Goal: Communication & Community: Answer question/provide support

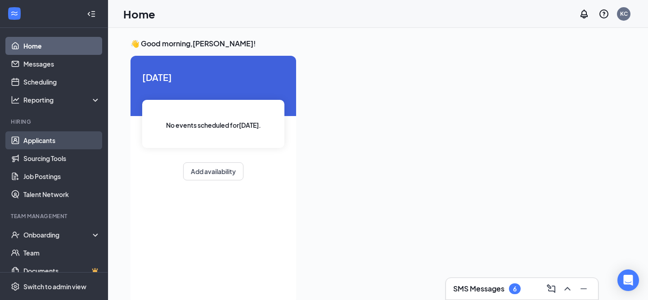
click at [42, 142] on link "Applicants" at bounding box center [61, 140] width 77 height 18
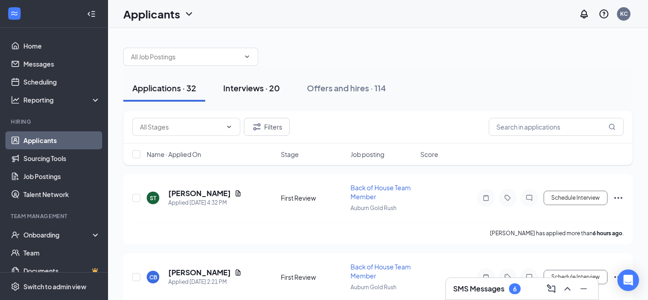
click at [266, 91] on div "Interviews · 20" at bounding box center [251, 87] width 57 height 11
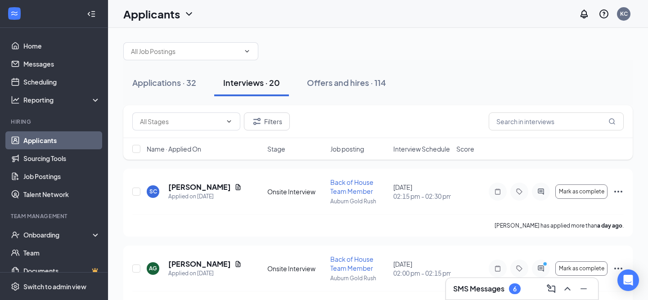
scroll to position [4, 0]
click at [422, 151] on span "Interview Schedule" at bounding box center [421, 149] width 57 height 9
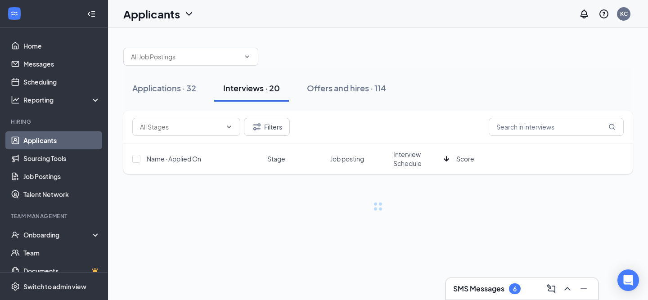
scroll to position [0, 0]
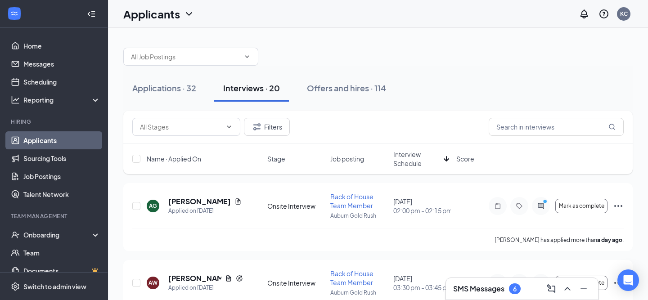
click at [425, 160] on span "Interview Schedule" at bounding box center [416, 159] width 47 height 18
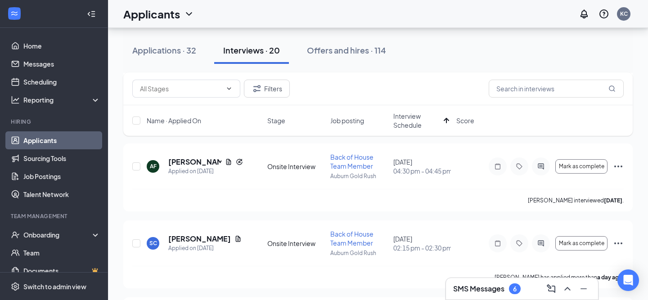
scroll to position [575, 0]
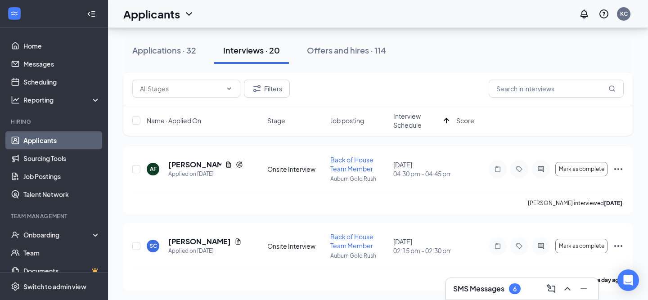
click at [501, 289] on h3 "SMS Messages" at bounding box center [478, 289] width 51 height 10
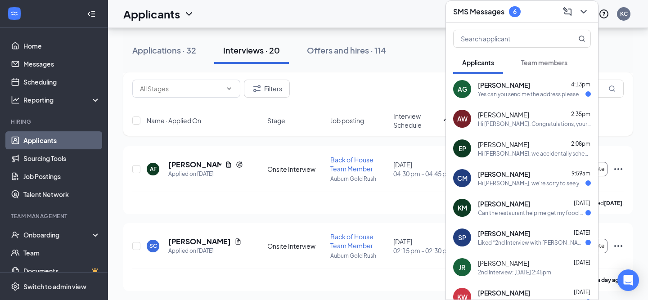
click at [544, 181] on div "Hi [PERSON_NAME], we’re sorry to see you go! Your meeting with [DEMOGRAPHIC_DAT…" at bounding box center [532, 184] width 108 height 8
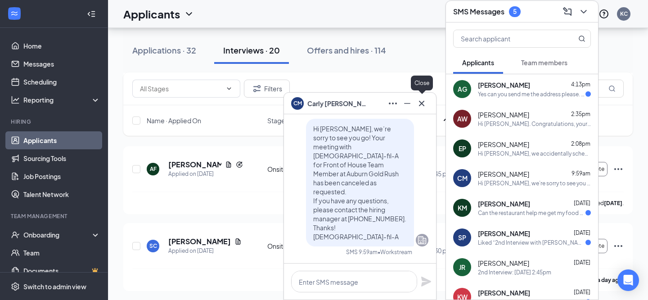
click at [421, 103] on icon "Cross" at bounding box center [421, 102] width 5 height 5
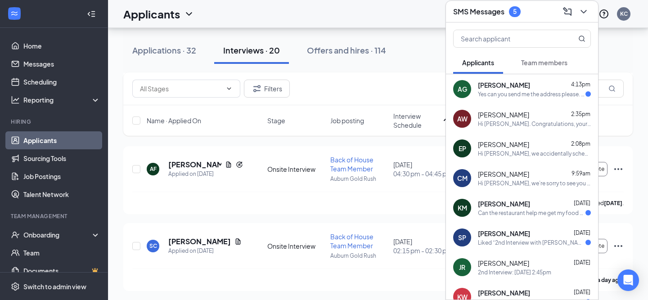
click at [536, 244] on div "Liked “2nd Interview with [PERSON_NAME]: [DATE] 3:30pm”" at bounding box center [532, 243] width 108 height 8
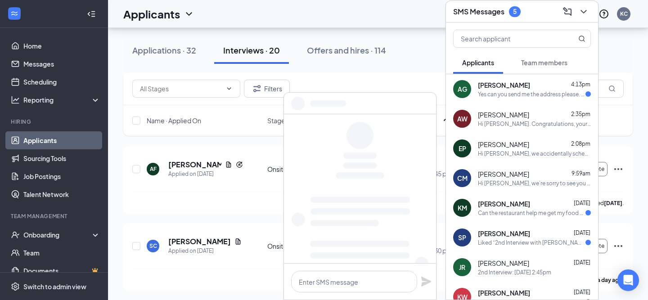
click at [531, 211] on div "Can the restaurant help me get my food handlers certificate?" at bounding box center [532, 213] width 108 height 8
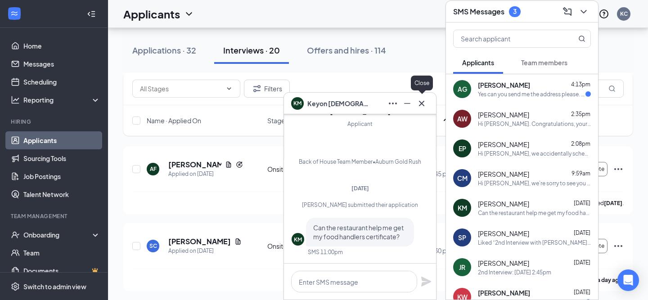
click at [419, 104] on icon "Cross" at bounding box center [421, 103] width 11 height 11
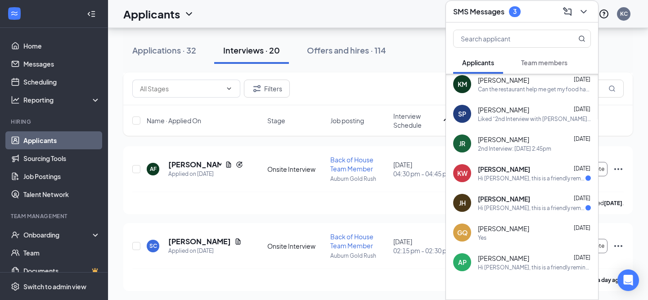
scroll to position [121, 0]
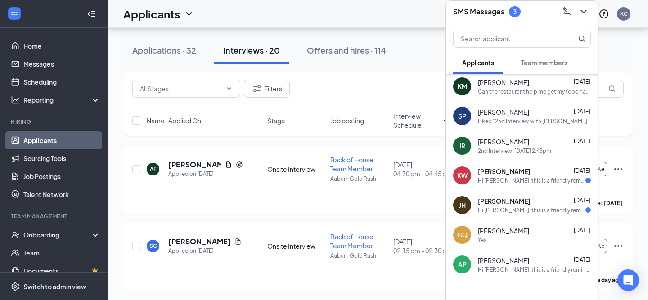
click at [517, 201] on div "[PERSON_NAME] [DATE]" at bounding box center [534, 201] width 113 height 9
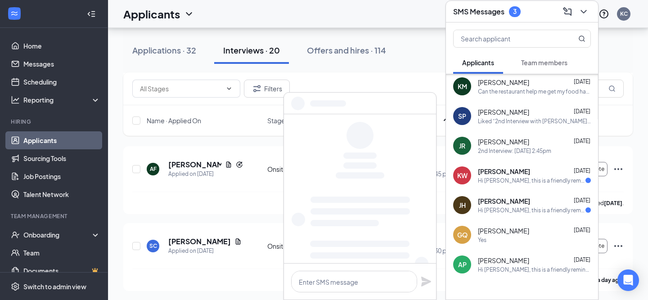
click at [517, 178] on div "Hi [PERSON_NAME], this is a friendly reminder. Your meeting with [DEMOGRAPHIC_D…" at bounding box center [532, 181] width 108 height 8
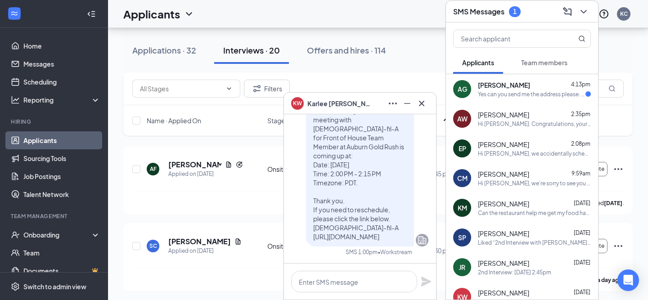
scroll to position [0, 0]
click at [516, 94] on div "Yes can you send me the address please. Because it send me 2 different address …" at bounding box center [532, 94] width 108 height 8
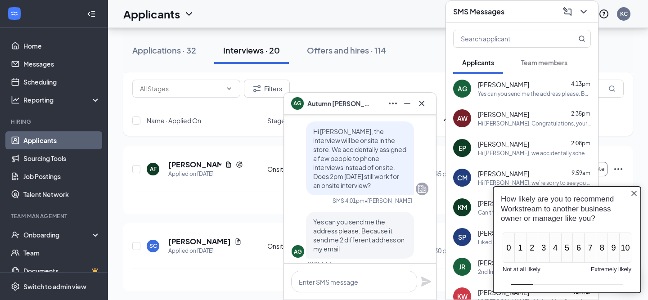
scroll to position [0, 0]
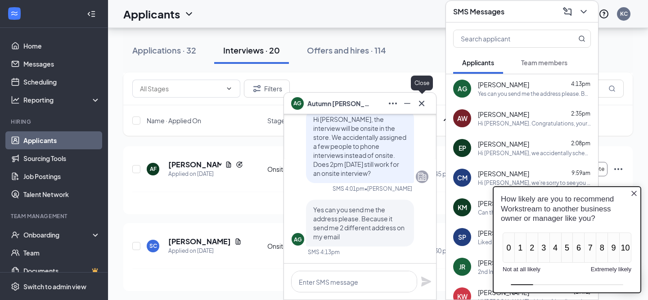
click at [425, 104] on icon "Cross" at bounding box center [421, 103] width 11 height 11
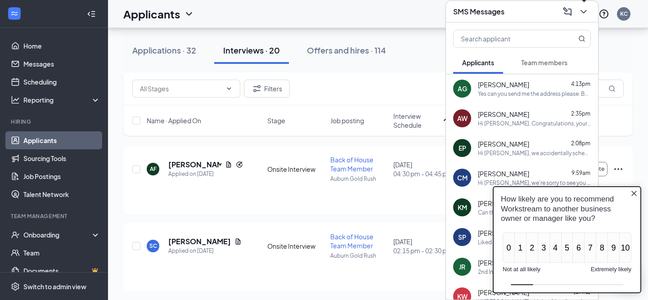
click at [584, 12] on icon "ChevronDown" at bounding box center [583, 12] width 6 height 4
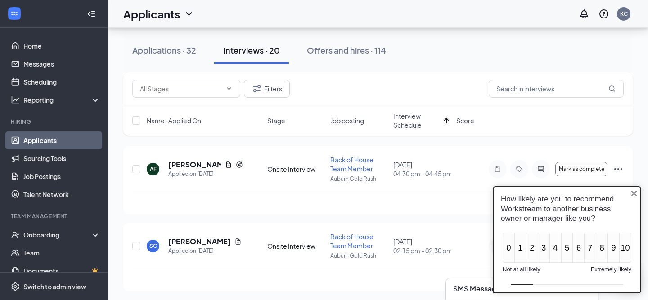
click at [635, 191] on icon "Close button" at bounding box center [633, 193] width 7 height 7
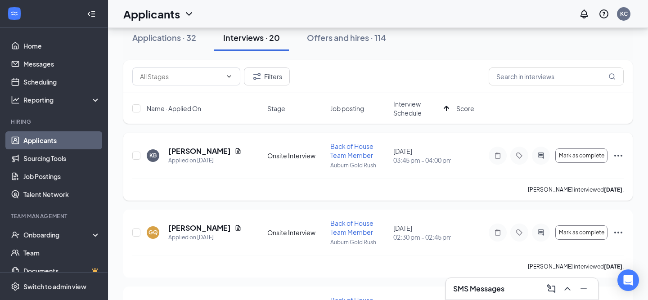
scroll to position [56, 0]
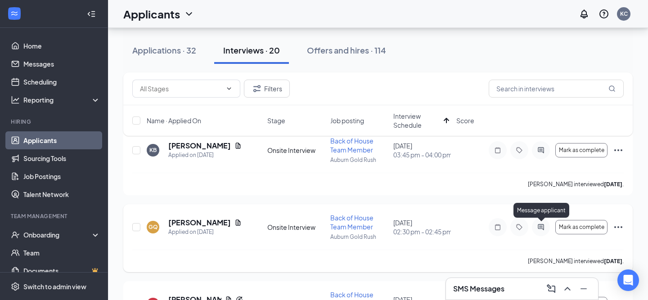
click at [540, 228] on icon "ActiveChat" at bounding box center [541, 227] width 6 height 6
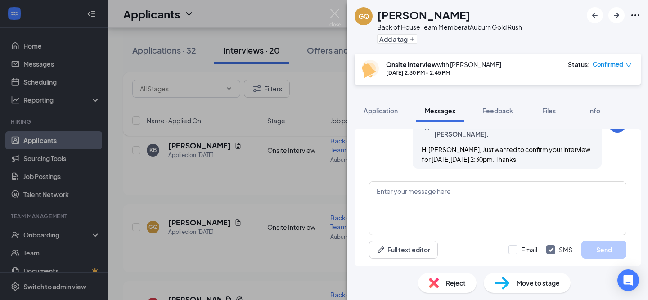
scroll to position [368, 0]
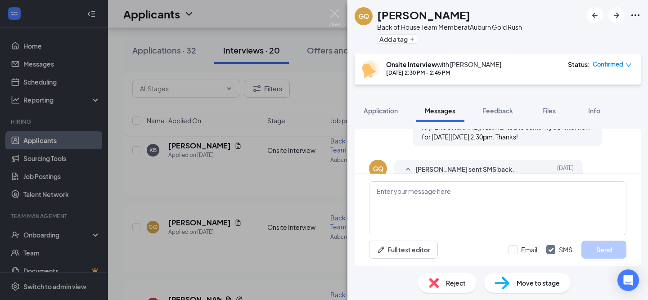
scroll to position [422, 0]
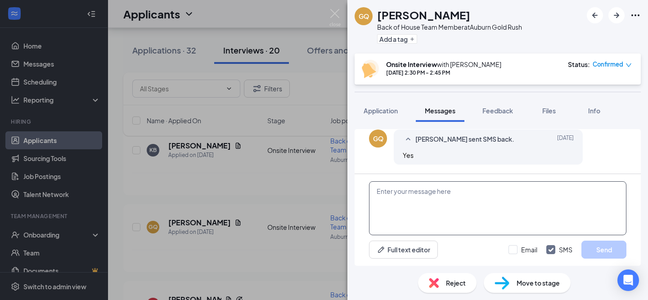
click at [413, 206] on textarea at bounding box center [497, 208] width 257 height 54
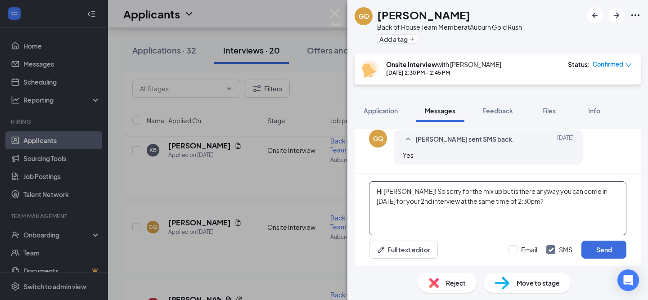
drag, startPoint x: 597, startPoint y: 208, endPoint x: 388, endPoint y: 179, distance: 211.3
click at [387, 179] on div "Hi [PERSON_NAME]! So sorry for the mix up but is there anyway you can come in […" at bounding box center [498, 220] width 286 height 92
click at [573, 207] on textarea "Hi [PERSON_NAME]! So sorry for the mix up but is there anyway you can come in […" at bounding box center [497, 208] width 257 height 54
type textarea "Hi [PERSON_NAME]! So sorry for the mix up but is there anyway you can come in […"
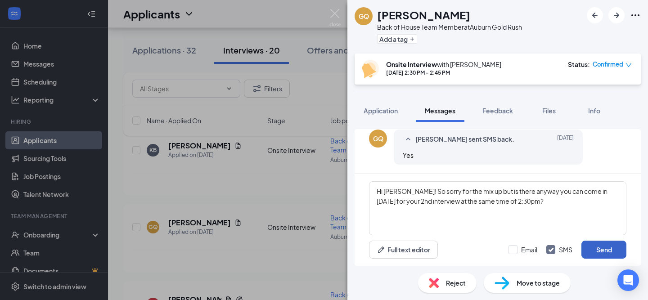
click at [603, 252] on button "Send" at bounding box center [603, 250] width 45 height 18
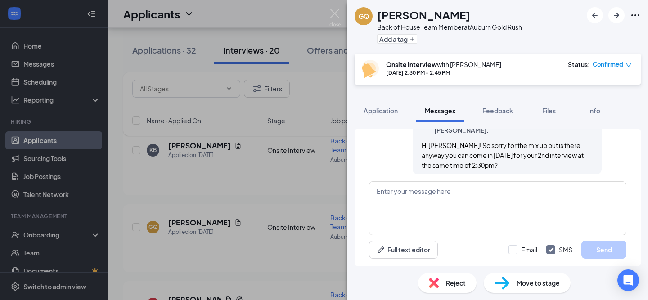
scroll to position [500, 0]
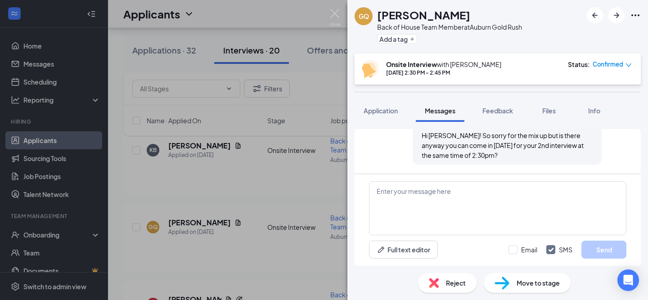
click at [267, 185] on div "GQ [PERSON_NAME] Back of House Team Member at Auburn Gold Rush Add a tag Onsite…" at bounding box center [324, 150] width 648 height 300
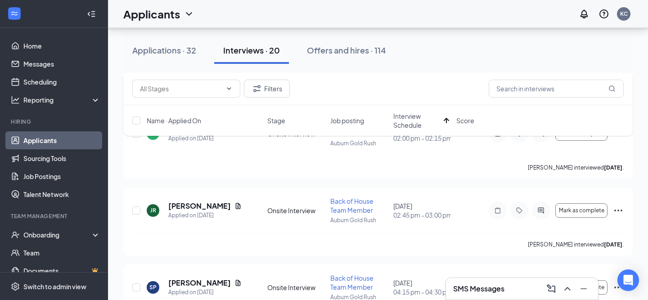
scroll to position [314, 0]
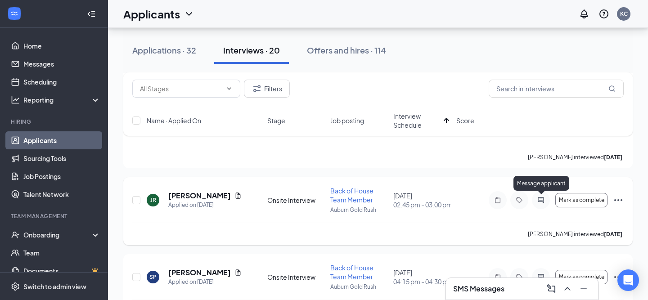
click at [540, 197] on icon "ActiveChat" at bounding box center [540, 200] width 11 height 7
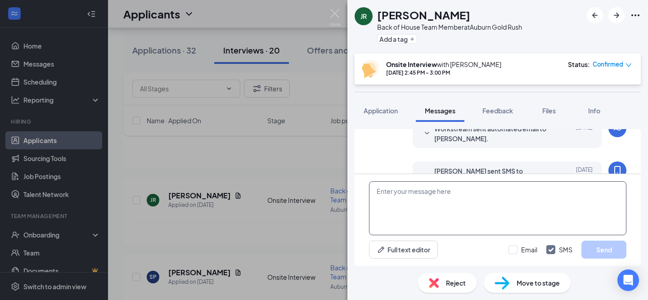
scroll to position [348, 0]
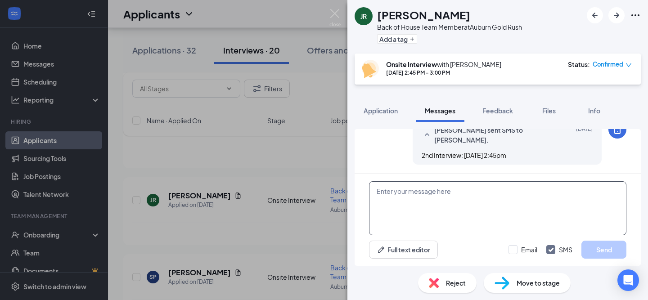
click at [423, 200] on textarea at bounding box center [497, 208] width 257 height 54
paste textarea "Hi [PERSON_NAME]! So sorry for the mix up but is there anyway you can come in […"
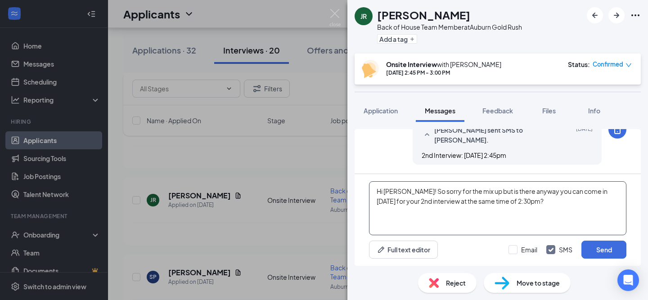
click at [409, 193] on textarea "Hi [PERSON_NAME]! So sorry for the mix up but is there anyway you can come in […" at bounding box center [497, 208] width 257 height 54
click at [548, 202] on textarea "Hi [PERSON_NAME]! So sorry for the mix up but is there anyway you can come in […" at bounding box center [497, 208] width 257 height 54
click at [578, 203] on textarea "Hi [PERSON_NAME]! So sorry for the mix up but is there anyway you can come in […" at bounding box center [497, 208] width 257 height 54
type textarea "Hi [PERSON_NAME]! So sorry for the mix up but is there anyway you can come in […"
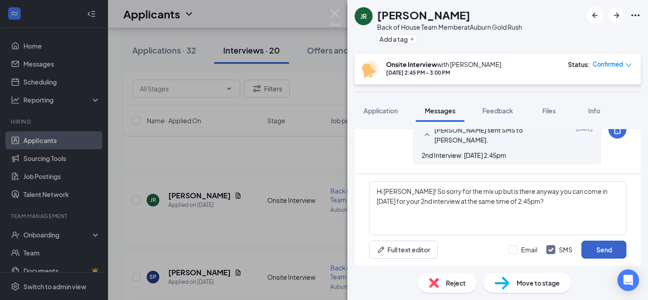
click at [611, 250] on button "Send" at bounding box center [603, 250] width 45 height 18
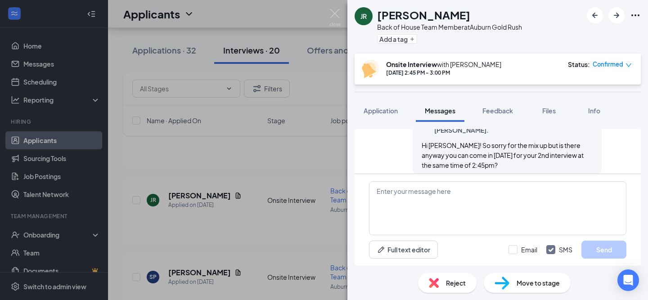
scroll to position [425, 0]
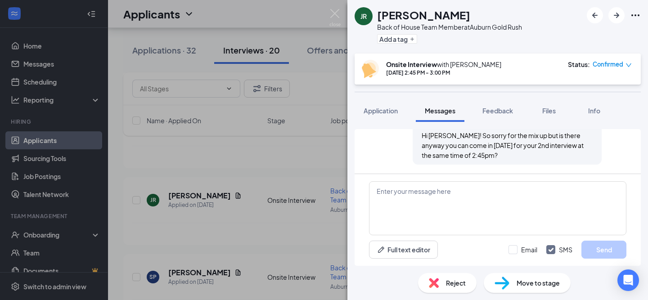
click at [198, 234] on div "JR [PERSON_NAME] Back of House Team Member at [GEOGRAPHIC_DATA] Gold Rush Add a…" at bounding box center [324, 150] width 648 height 300
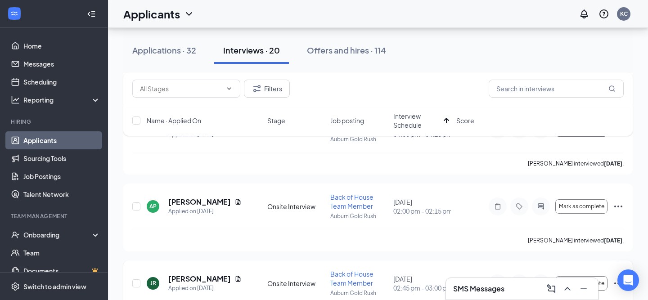
scroll to position [257, 0]
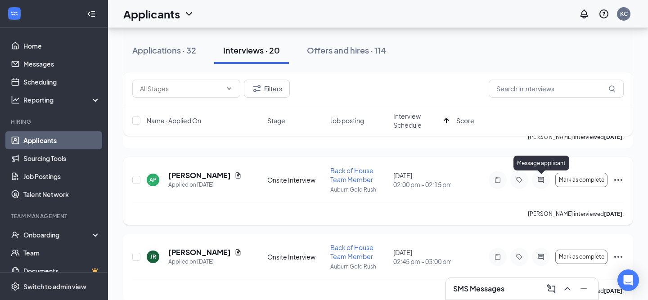
click at [539, 178] on icon "ActiveChat" at bounding box center [540, 179] width 11 height 7
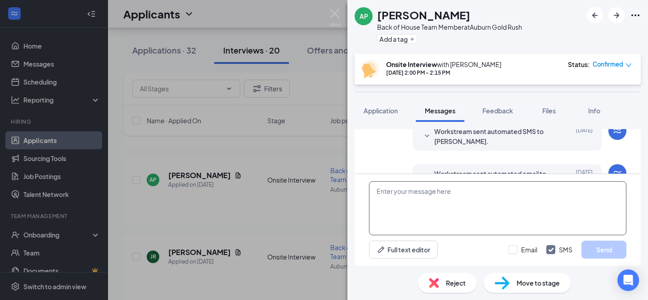
scroll to position [395, 0]
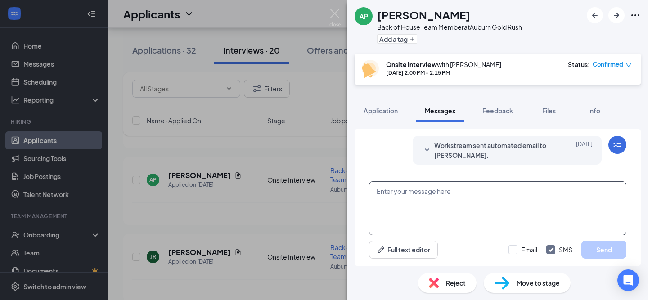
click at [421, 201] on textarea at bounding box center [497, 208] width 257 height 54
paste textarea "Hi [PERSON_NAME]! So sorry for the mix up but is there anyway you can come in […"
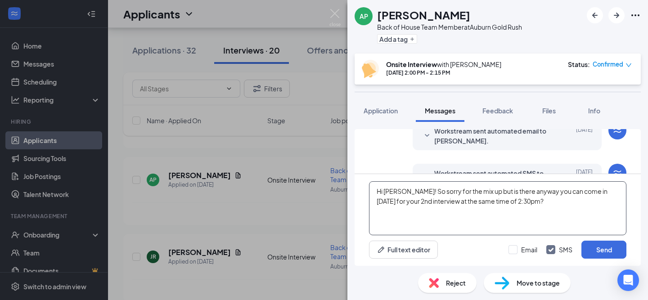
scroll to position [395, 0]
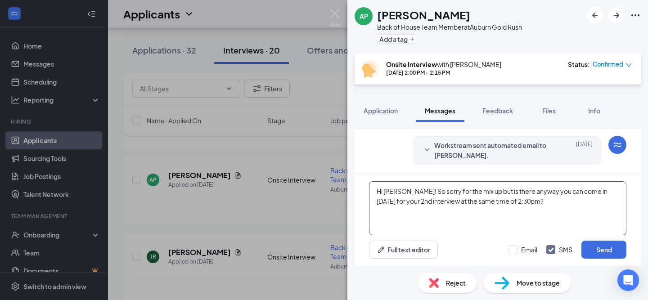
click at [409, 193] on textarea "Hi [PERSON_NAME]! So sorry for the mix up but is there anyway you can come in […" at bounding box center [497, 208] width 257 height 54
click at [511, 202] on textarea "Hi [PERSON_NAME]! So sorry for the mix up but is there anyway you can come in […" at bounding box center [497, 208] width 257 height 54
click at [541, 200] on textarea "Hi [PERSON_NAME]! So sorry for the mix up but is there anyway you can come in […" at bounding box center [497, 208] width 257 height 54
type textarea "Hi [PERSON_NAME]! So sorry for the mix up but is there anyway you can come in […"
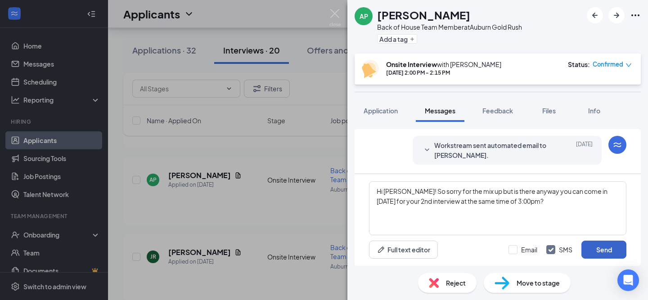
click at [612, 251] on button "Send" at bounding box center [603, 250] width 45 height 18
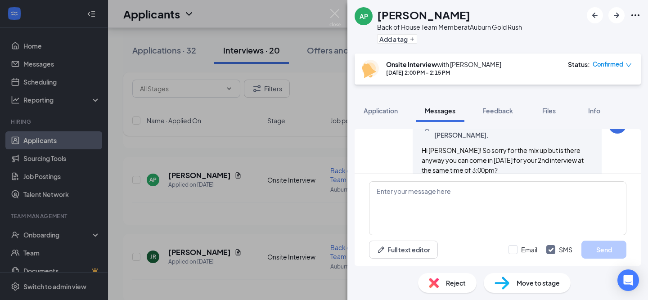
scroll to position [463, 0]
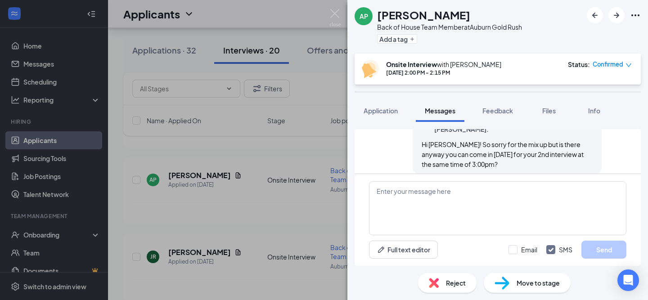
click at [238, 233] on div "AP [PERSON_NAME] Back of House Team Member at [GEOGRAPHIC_DATA] Gold Rush Add a…" at bounding box center [324, 150] width 648 height 300
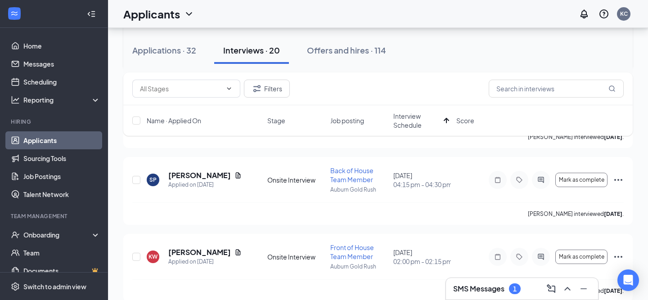
scroll to position [407, 0]
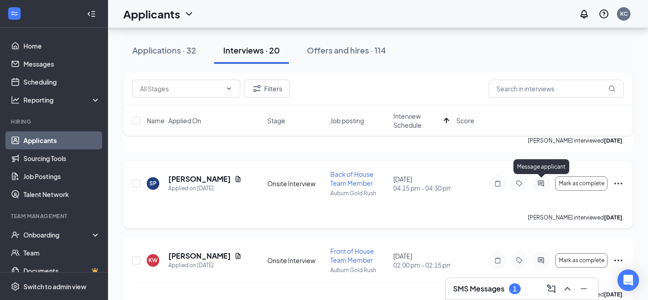
click at [535, 180] on icon "ActiveChat" at bounding box center [540, 183] width 11 height 7
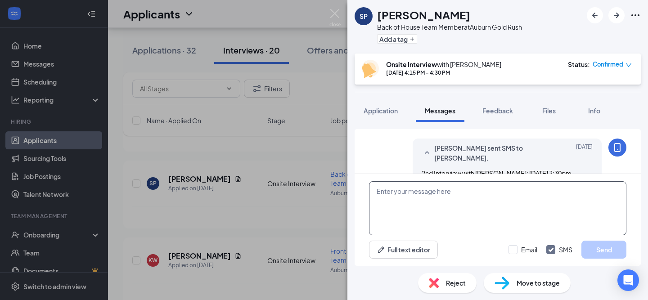
scroll to position [432, 0]
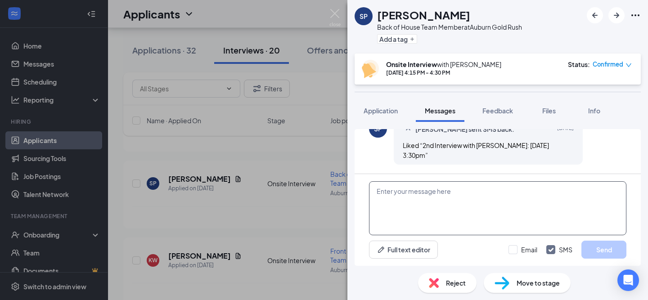
click at [427, 209] on textarea at bounding box center [497, 208] width 257 height 54
paste textarea "Hi [PERSON_NAME]! So sorry for the mix up but is there anyway you can come in […"
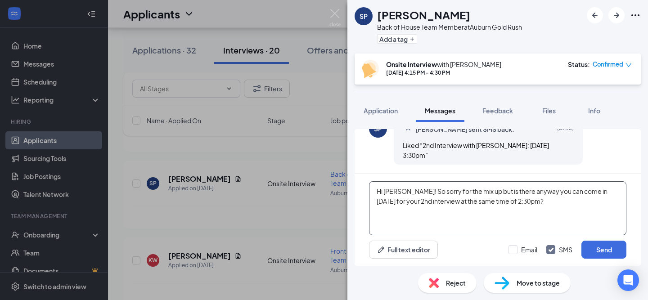
click at [409, 192] on textarea "Hi [PERSON_NAME]! So sorry for the mix up but is there anyway you can come in […" at bounding box center [497, 208] width 257 height 54
click at [548, 203] on textarea "Hi [PERSON_NAME]! So sorry for the mix up but is there anyway you can come in […" at bounding box center [497, 208] width 257 height 54
type textarea "Hi [PERSON_NAME]! So sorry for the mix up but is there anyway you can come in […"
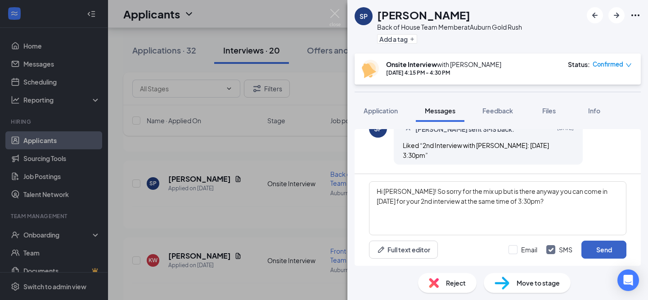
click at [600, 251] on button "Send" at bounding box center [603, 250] width 45 height 18
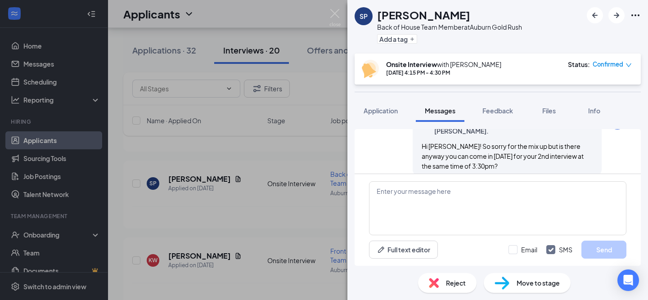
scroll to position [510, 0]
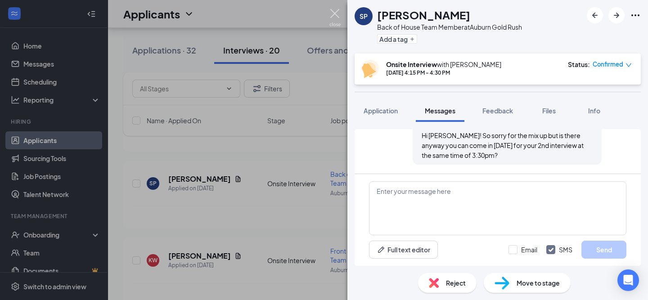
click at [334, 15] on img at bounding box center [334, 18] width 11 height 18
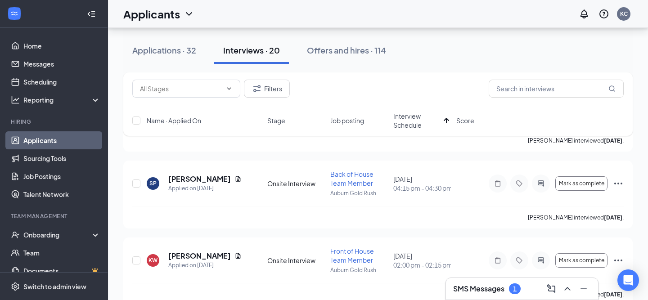
click at [491, 288] on h3 "SMS Messages" at bounding box center [478, 289] width 51 height 10
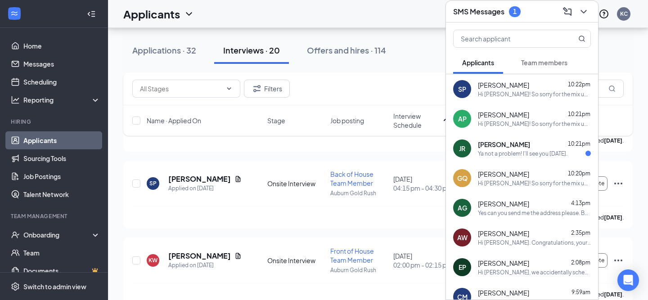
click at [510, 154] on div "Ya not a problem! I'll see you [DATE]." at bounding box center [523, 154] width 90 height 8
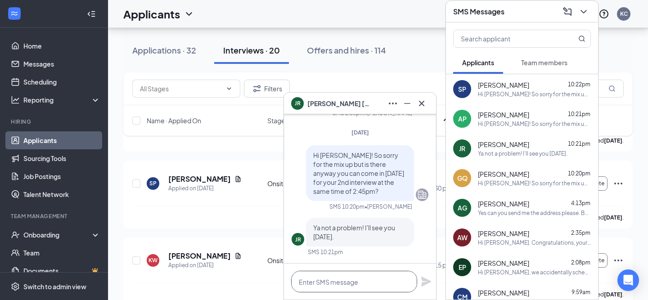
click at [342, 285] on textarea at bounding box center [354, 282] width 126 height 22
type textarea "perfect thank you so much!"
click at [426, 283] on icon "Plane" at bounding box center [426, 282] width 10 height 10
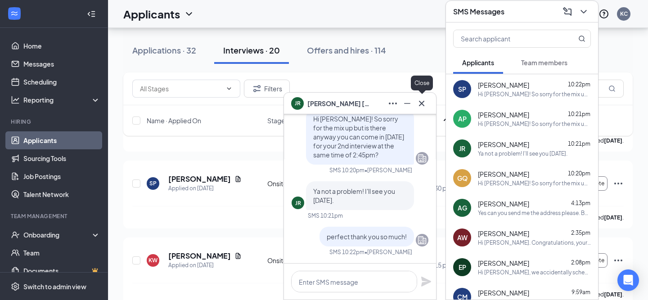
click at [423, 106] on icon "Cross" at bounding box center [421, 102] width 5 height 5
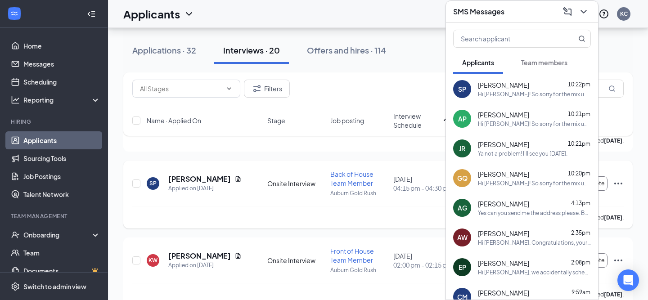
click at [279, 202] on div "SP [PERSON_NAME] Applied on [DATE] Onsite Interview Back of House Team Member A…" at bounding box center [377, 188] width 491 height 36
click at [584, 12] on icon "ChevronDown" at bounding box center [583, 12] width 6 height 4
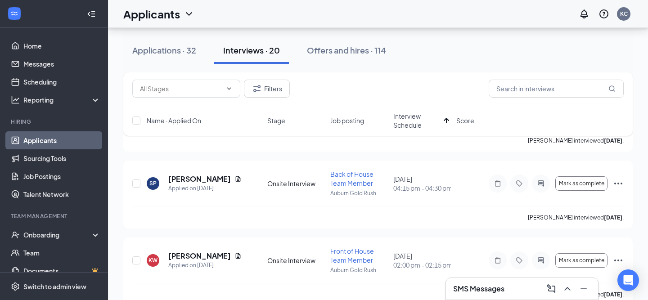
click at [479, 287] on h3 "SMS Messages" at bounding box center [478, 289] width 51 height 10
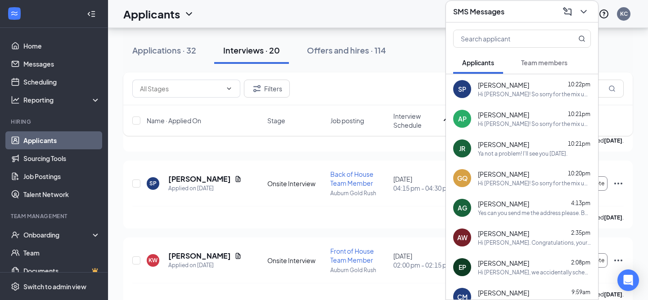
click at [498, 152] on div "Ya not a problem! I'll see you [DATE]." at bounding box center [523, 154] width 90 height 8
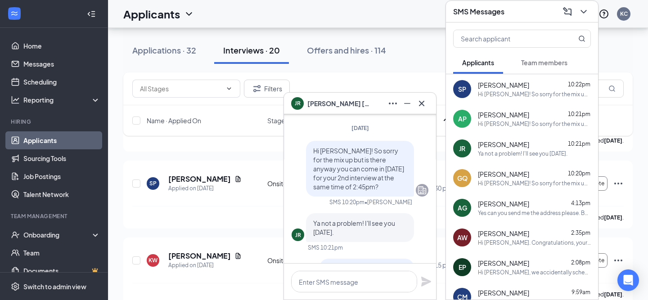
scroll to position [-69, 0]
click at [424, 103] on icon "Cross" at bounding box center [421, 103] width 11 height 11
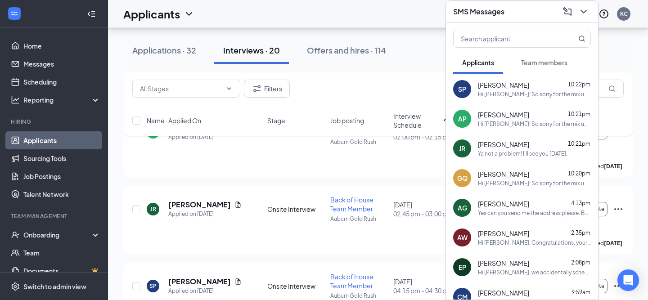
scroll to position [304, 0]
click at [587, 11] on icon "ChevronDown" at bounding box center [583, 11] width 11 height 11
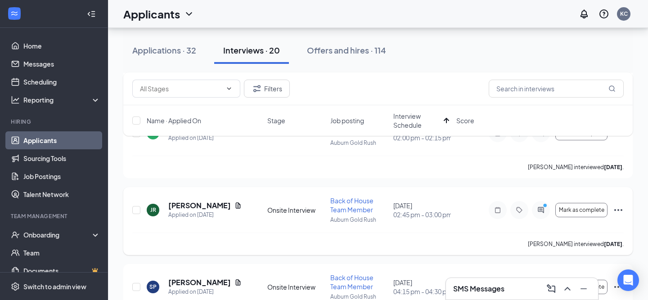
click at [620, 210] on icon "Ellipses" at bounding box center [618, 210] width 11 height 11
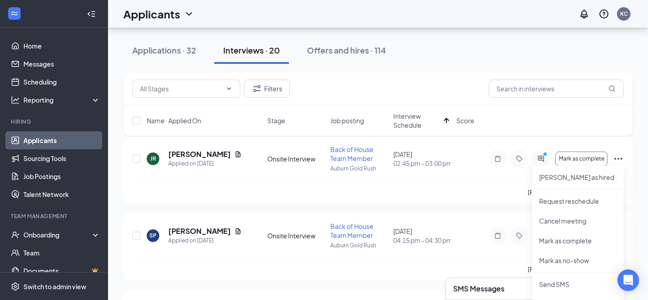
scroll to position [358, 0]
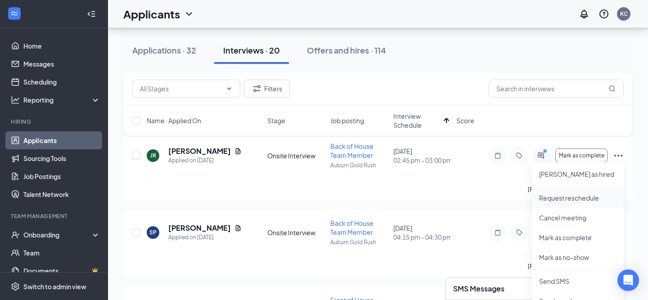
click at [593, 198] on p "Request reschedule" at bounding box center [577, 197] width 77 height 9
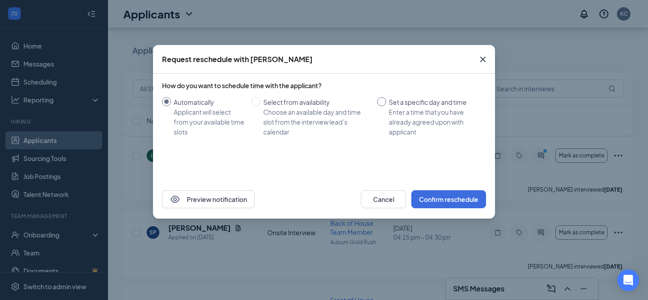
click at [408, 114] on div "Enter a time that you have already agreed upon with applicant" at bounding box center [434, 122] width 90 height 30
click at [386, 106] on input "Set a specific day and time Enter a time that you have already agreed upon with…" at bounding box center [381, 101] width 9 height 9
radio input "true"
radio input "false"
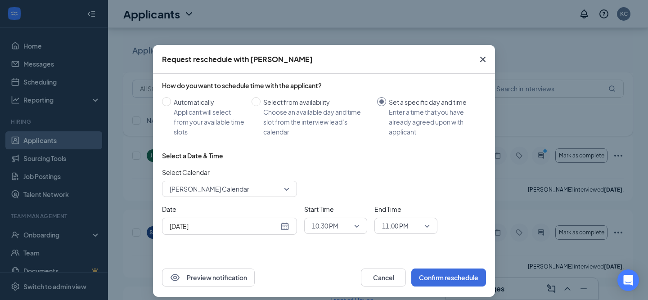
click at [286, 224] on div "[DATE]" at bounding box center [230, 226] width 120 height 10
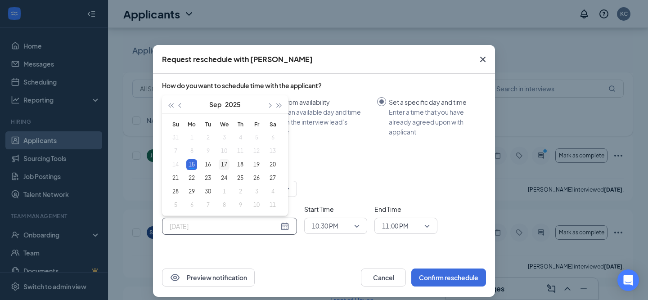
type input "[DATE]"
click at [225, 164] on div "17" at bounding box center [224, 164] width 11 height 11
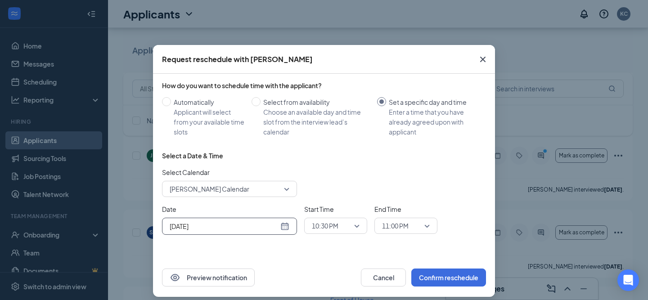
click at [358, 228] on span "10:30 PM" at bounding box center [336, 225] width 48 height 13
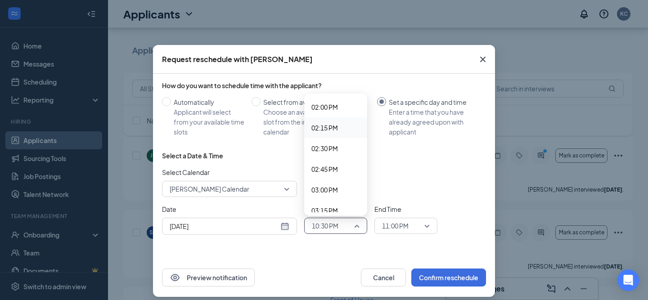
scroll to position [1160, 0]
click at [337, 169] on span "02:45 PM" at bounding box center [324, 168] width 27 height 10
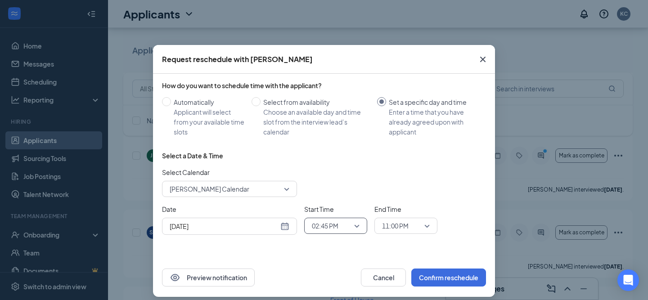
click at [418, 227] on span "11:00 PM" at bounding box center [402, 225] width 40 height 13
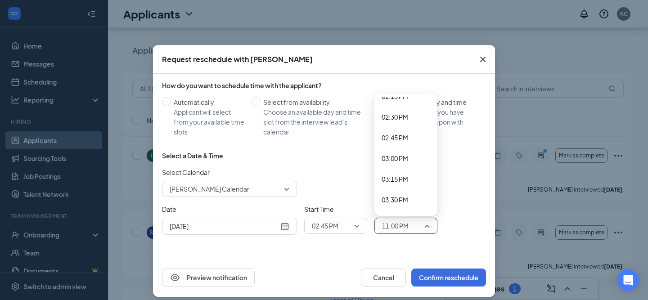
scroll to position [1210, 0]
click at [413, 136] on span "03:00 PM" at bounding box center [406, 140] width 49 height 10
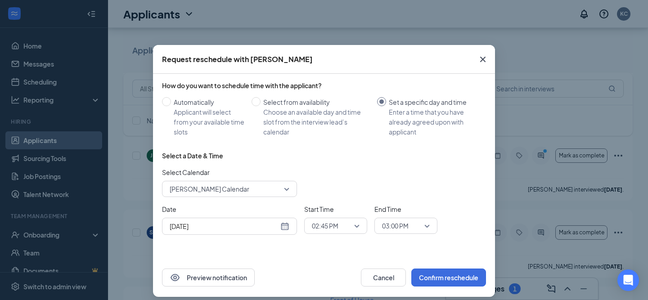
click at [452, 239] on div "Select a Date & Time Select Calendar [PERSON_NAME] Calendar Date [DATE] [DATE] …" at bounding box center [324, 196] width 324 height 91
click at [451, 278] on button "Confirm reschedule" at bounding box center [448, 278] width 75 height 18
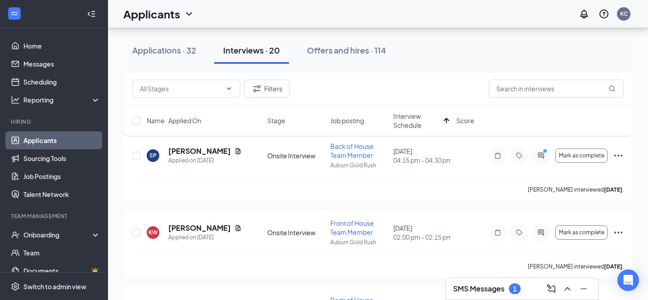
click at [490, 288] on h3 "SMS Messages" at bounding box center [478, 289] width 51 height 10
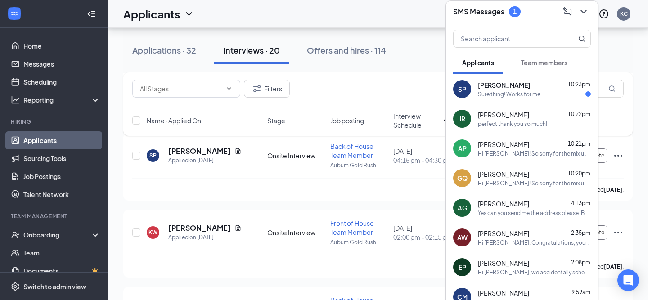
click at [516, 94] on div "Sure thing! Works for me." at bounding box center [510, 94] width 64 height 8
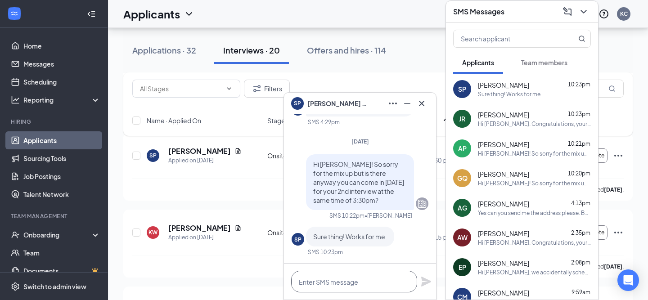
click at [337, 289] on textarea at bounding box center [354, 282] width 126 height 22
type textarea "perfect thank you."
click at [427, 280] on icon "Plane" at bounding box center [426, 282] width 10 height 10
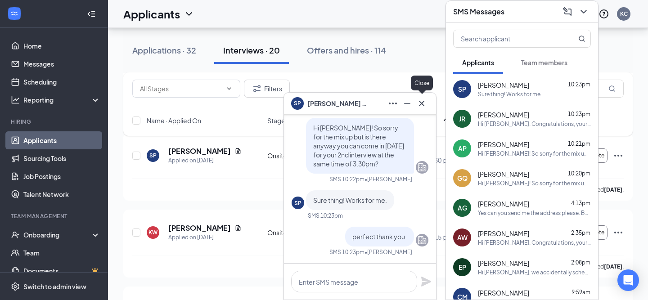
click at [420, 102] on icon "Cross" at bounding box center [421, 102] width 5 height 5
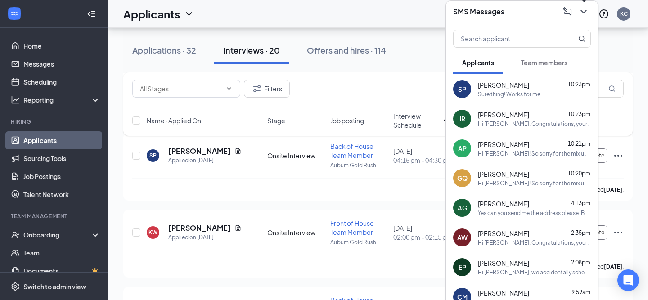
click at [583, 10] on icon "ChevronDown" at bounding box center [583, 11] width 11 height 11
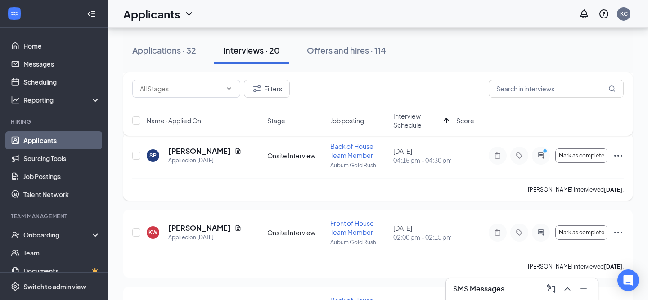
click at [618, 155] on icon "Ellipses" at bounding box center [618, 156] width 8 height 2
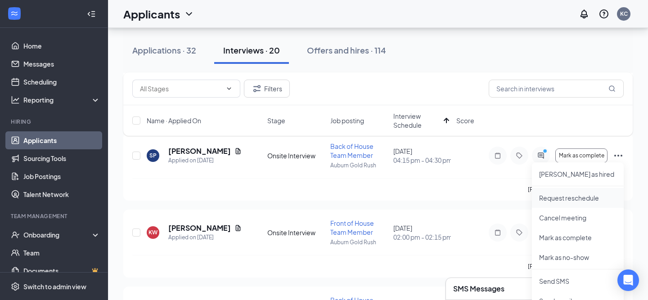
click at [577, 202] on p "Request reschedule" at bounding box center [577, 197] width 77 height 9
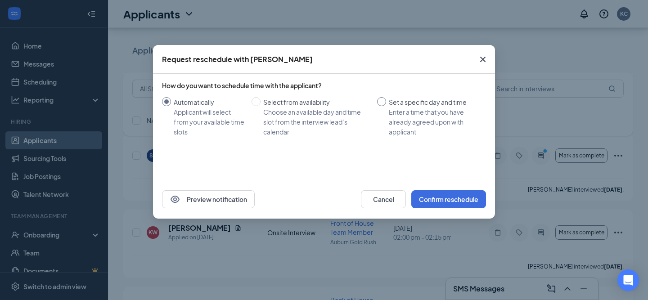
click at [426, 112] on div "Enter a time that you have already agreed upon with applicant" at bounding box center [434, 122] width 90 height 30
click at [386, 106] on input "Set a specific day and time Enter a time that you have already agreed upon with…" at bounding box center [381, 101] width 9 height 9
radio input "true"
radio input "false"
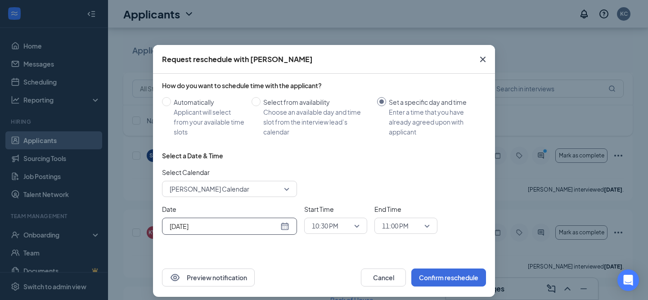
click at [288, 225] on div "[DATE]" at bounding box center [230, 226] width 120 height 10
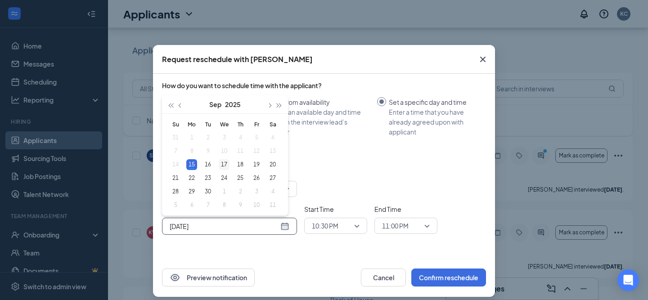
type input "[DATE]"
click at [220, 163] on div "17" at bounding box center [224, 164] width 11 height 11
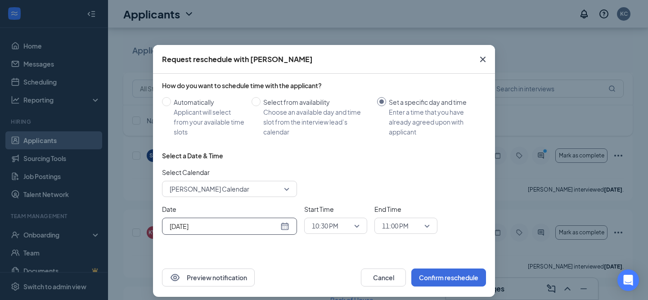
click at [356, 228] on span "10:30 PM" at bounding box center [336, 225] width 48 height 13
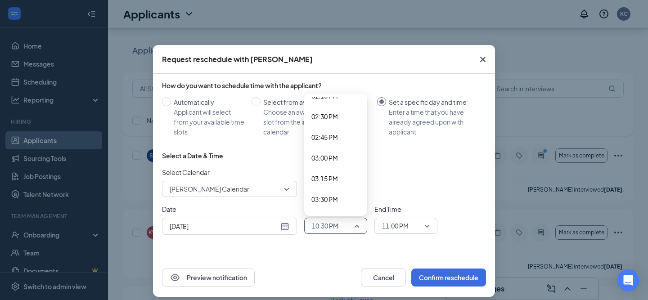
scroll to position [1217, 0]
click at [342, 172] on span "03:30 PM" at bounding box center [335, 174] width 49 height 10
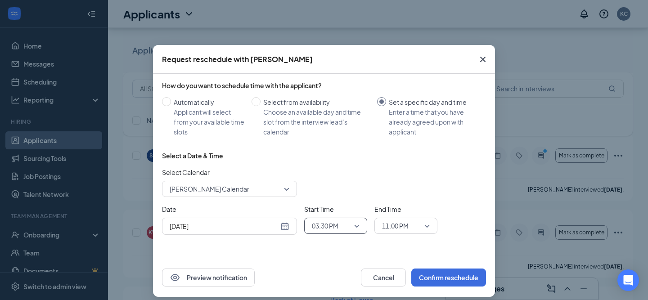
click at [415, 225] on span "11:00 PM" at bounding box center [402, 225] width 40 height 13
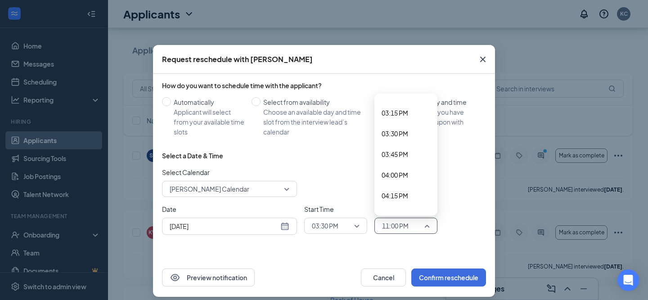
scroll to position [1255, 0]
click at [411, 157] on span "03:45 PM" at bounding box center [406, 156] width 49 height 10
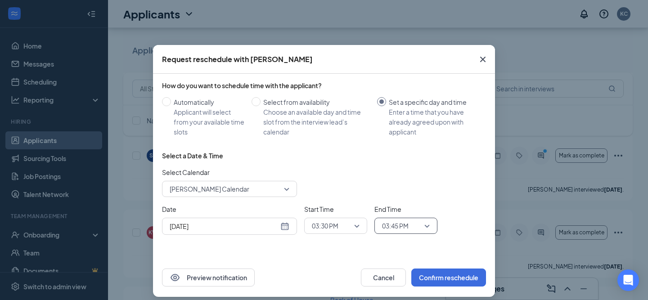
click at [462, 231] on div "Date [DATE] [DATE] Su Mo Tu We Th Fr Sa 31 1 2 3 4 5 6 7 8 9 10 11 12 13 14 15 …" at bounding box center [324, 219] width 324 height 31
click at [448, 276] on button "Confirm reschedule" at bounding box center [448, 278] width 75 height 18
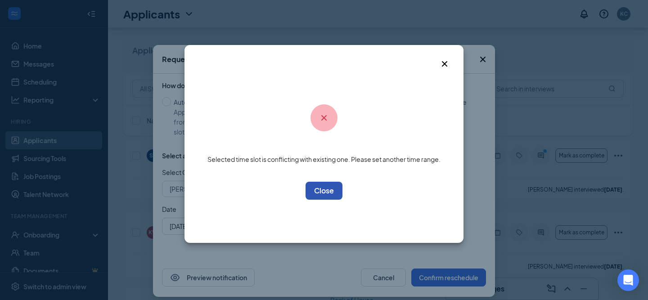
click at [330, 196] on button "OK" at bounding box center [324, 191] width 37 height 18
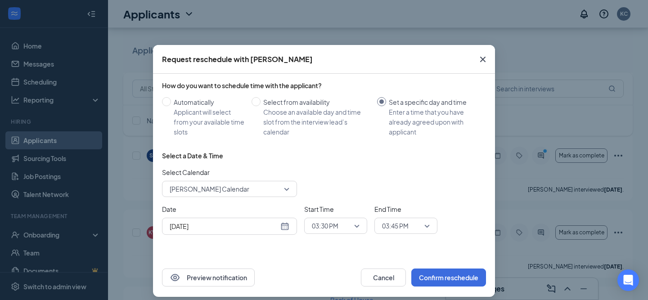
click at [481, 58] on icon "Cross" at bounding box center [482, 59] width 5 height 5
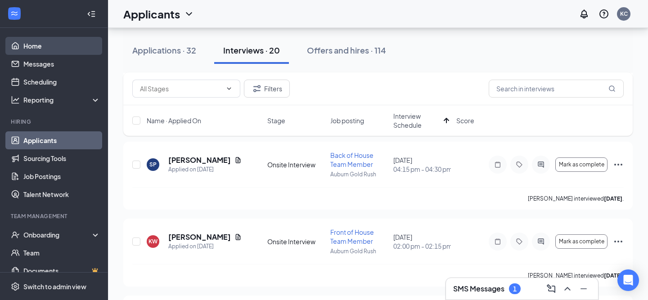
scroll to position [346, 0]
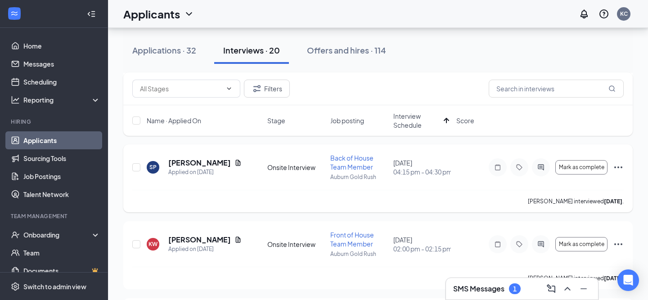
click at [621, 165] on icon "Ellipses" at bounding box center [618, 167] width 11 height 11
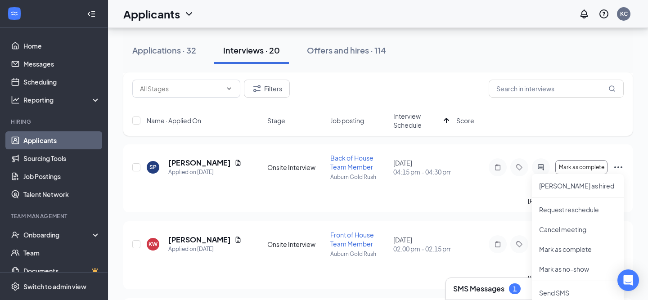
click at [485, 284] on h3 "SMS Messages" at bounding box center [478, 289] width 51 height 10
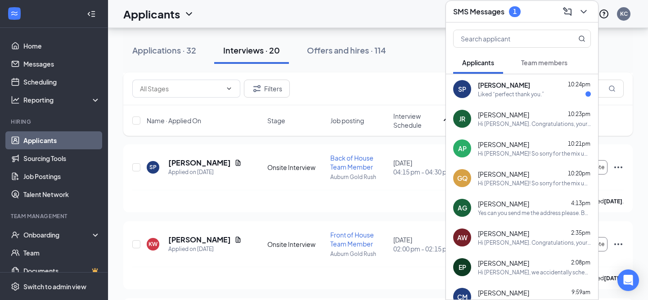
click at [509, 99] on div "SP [PERSON_NAME] 10:24pm Liked “perfect thank you.”" at bounding box center [522, 89] width 152 height 30
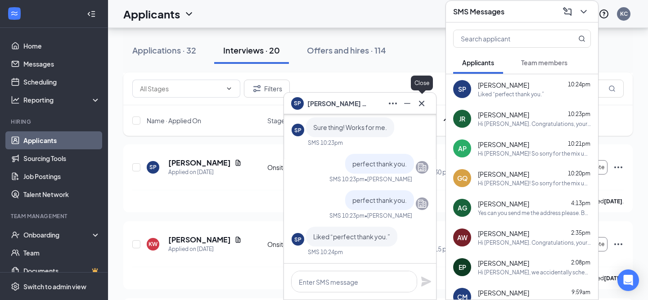
click at [424, 103] on icon "Cross" at bounding box center [421, 103] width 11 height 11
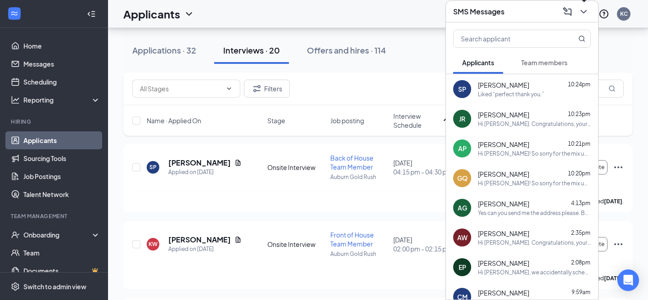
click at [581, 9] on icon "ChevronDown" at bounding box center [583, 11] width 11 height 11
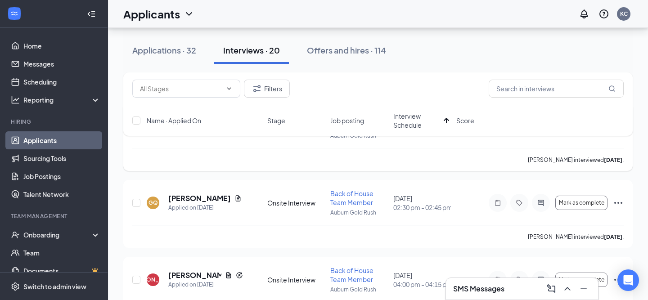
scroll to position [82, 0]
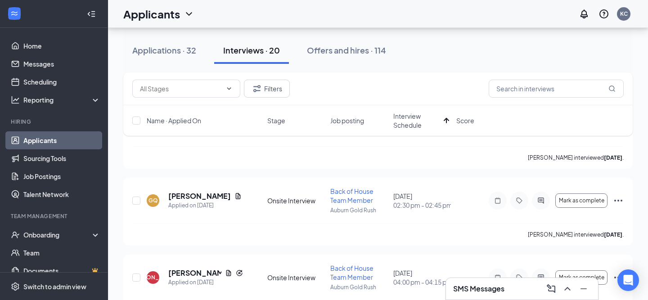
click at [482, 292] on h3 "SMS Messages" at bounding box center [478, 289] width 51 height 10
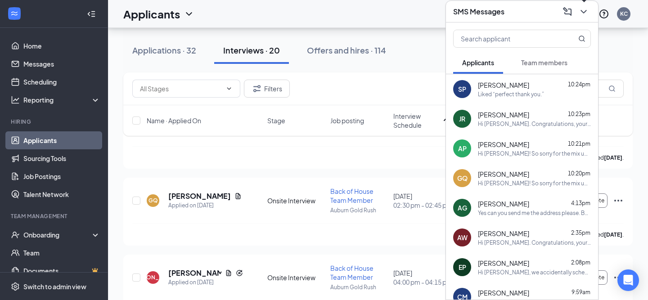
click at [580, 10] on icon "ChevronDown" at bounding box center [583, 12] width 6 height 4
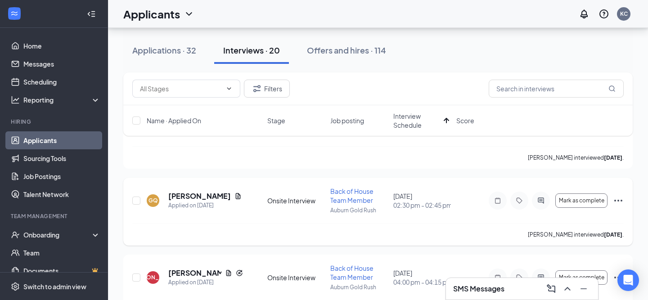
click at [259, 216] on div "GQ [PERSON_NAME] Applied on [DATE] Onsite Interview Back of House Team Member A…" at bounding box center [377, 205] width 491 height 36
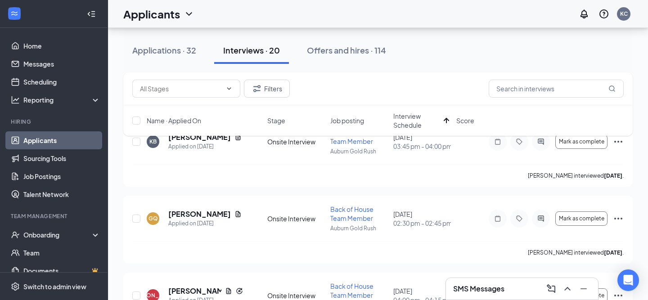
scroll to position [0, 0]
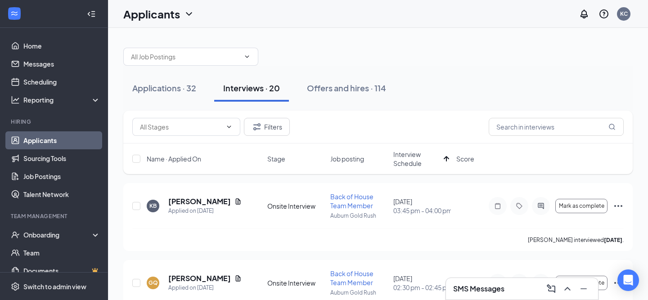
click at [306, 45] on div at bounding box center [377, 52] width 509 height 27
click at [161, 85] on div "Applications · 32" at bounding box center [164, 87] width 64 height 11
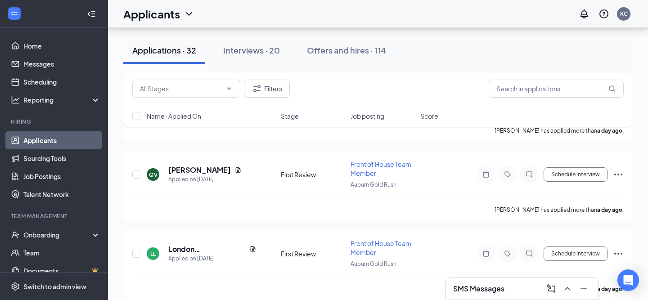
scroll to position [89, 0]
